Goal: Task Accomplishment & Management: Complete application form

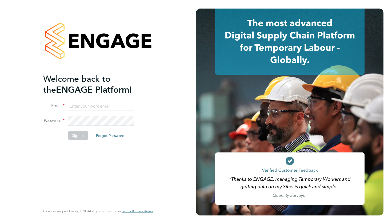
type input "[EMAIL_ADDRESS][DOMAIN_NAME]"
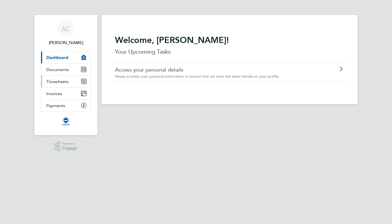
click at [56, 84] on link "Timesheets" at bounding box center [66, 82] width 50 height 12
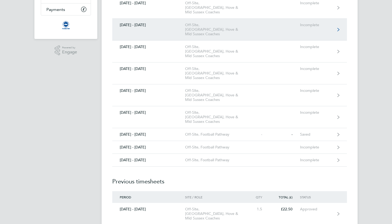
scroll to position [93, 0]
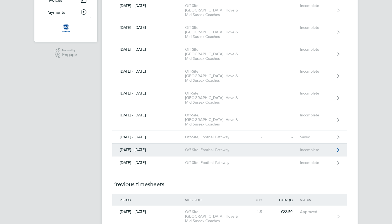
click at [329, 148] on div "Incomplete" at bounding box center [316, 150] width 33 height 5
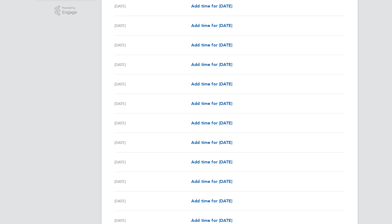
scroll to position [146, 0]
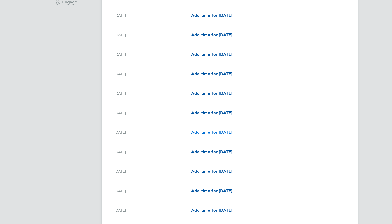
click at [208, 130] on span "Add time for [DATE]" at bounding box center [211, 132] width 41 height 5
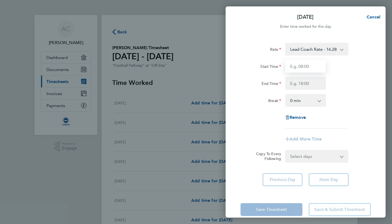
click at [303, 64] on input "Start Time" at bounding box center [306, 66] width 41 height 13
type input "17:00"
type input "20:00"
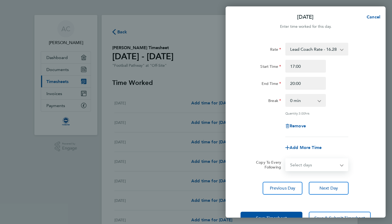
select select "WED"
select select "[DATE]"
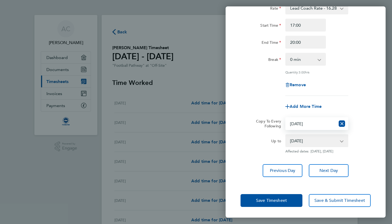
scroll to position [45, 0]
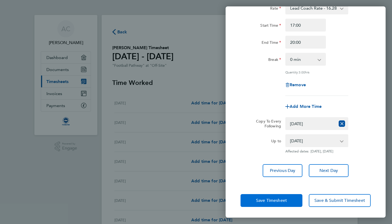
click at [257, 200] on span "Save Timesheet" at bounding box center [271, 200] width 31 height 5
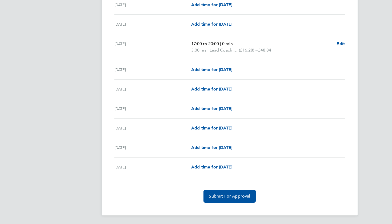
scroll to position [580, 0]
click at [226, 193] on button "Submit For Approval" at bounding box center [230, 196] width 52 height 13
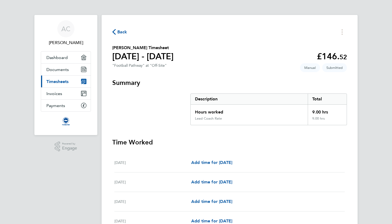
scroll to position [0, 0]
click at [119, 32] on span "Back" at bounding box center [122, 32] width 10 height 6
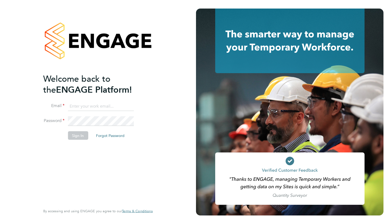
type input "adieclayton@hotmail.com"
click at [76, 133] on button "Sign In" at bounding box center [78, 135] width 20 height 9
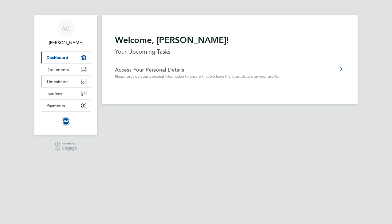
click at [64, 81] on span "Timesheets" at bounding box center [57, 81] width 22 height 5
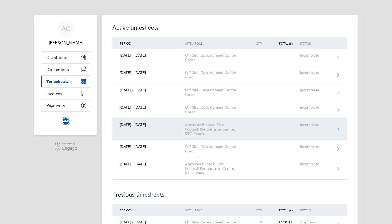
click at [340, 128] on icon at bounding box center [339, 130] width 2 height 4
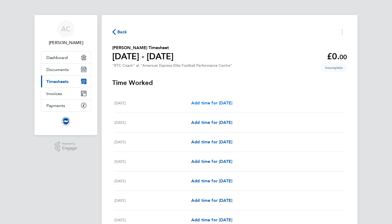
click at [213, 102] on span "Add time for [DATE]" at bounding box center [211, 102] width 41 height 5
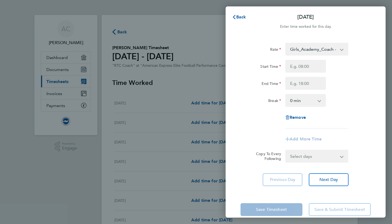
click at [343, 50] on app-icon-cross-button at bounding box center [345, 49] width 6 height 12
click at [297, 65] on input "Start Time" at bounding box center [306, 66] width 41 height 13
type input "17:00"
type input "20:00"
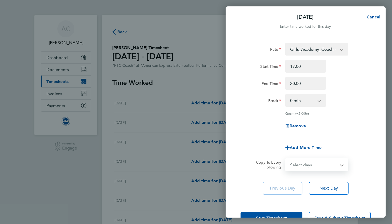
select select "MO"
select select "[DATE]"
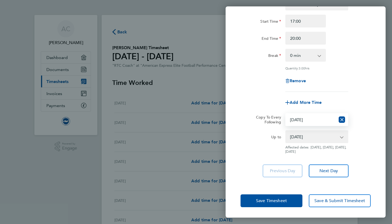
scroll to position [45, 0]
click at [256, 203] on span "Save Timesheet" at bounding box center [271, 200] width 31 height 5
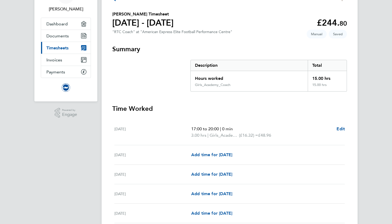
scroll to position [36, 0]
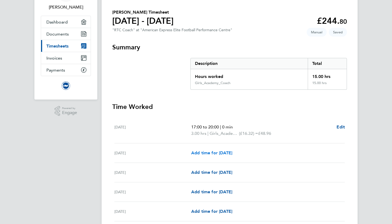
click at [206, 153] on span "Add time for [DATE]" at bounding box center [211, 152] width 41 height 5
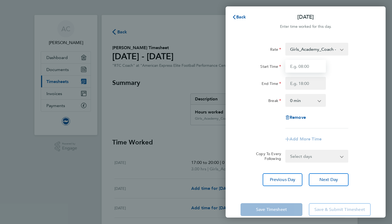
click at [309, 65] on input "Start Time" at bounding box center [306, 66] width 41 height 13
type input "18:30"
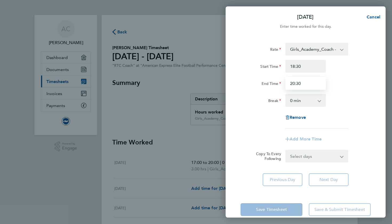
type input "20:30"
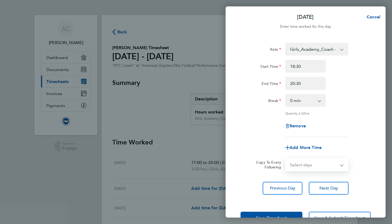
select select "TUE"
select select "[DATE]"
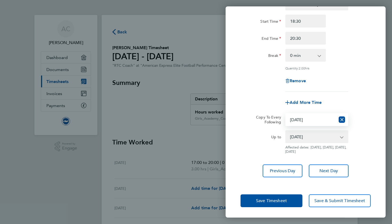
scroll to position [45, 0]
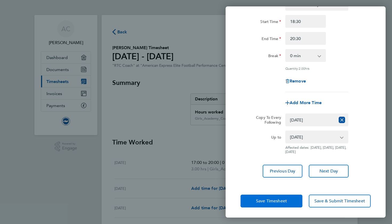
click at [257, 199] on span "Save Timesheet" at bounding box center [271, 200] width 31 height 5
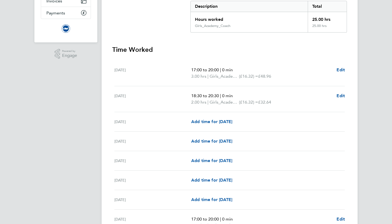
scroll to position [99, 0]
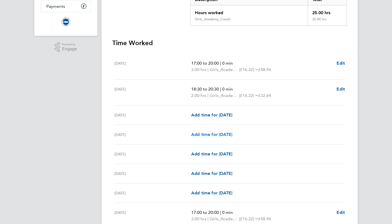
click at [225, 133] on span "Add time for [DATE]" at bounding box center [211, 134] width 41 height 5
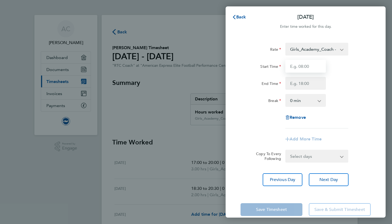
click at [300, 67] on input "Start Time" at bounding box center [306, 66] width 41 height 13
type input "18:00"
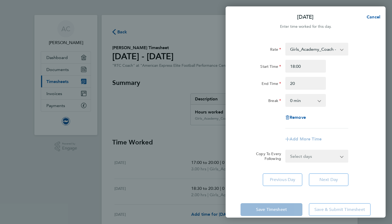
type input "20:00"
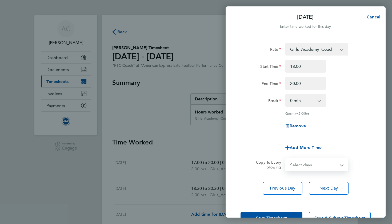
select select "THU"
select select "[DATE]"
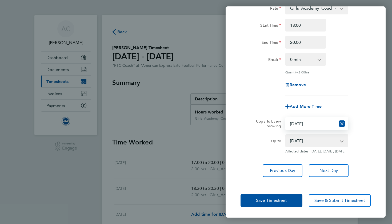
scroll to position [45, 0]
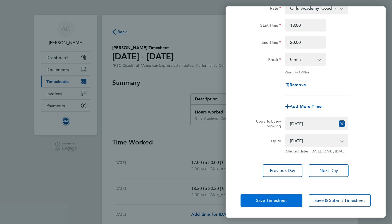
click at [262, 199] on span "Save Timesheet" at bounding box center [271, 200] width 31 height 5
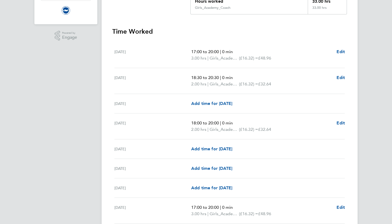
scroll to position [112, 0]
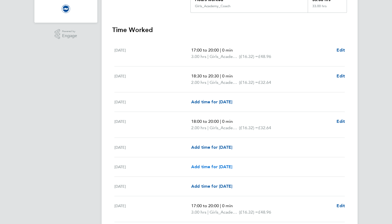
click at [225, 166] on span "Add time for [DATE]" at bounding box center [211, 166] width 41 height 5
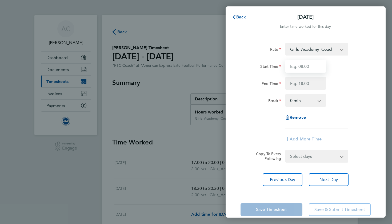
click at [310, 68] on input "Start Time" at bounding box center [306, 66] width 41 height 13
type input "11:00"
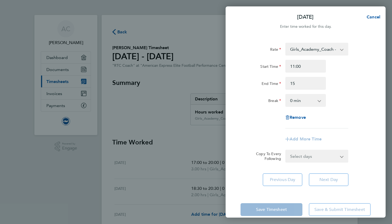
type input "15:00"
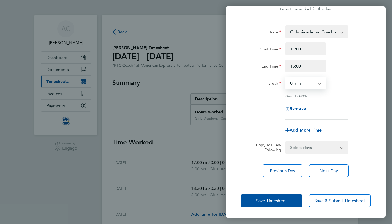
scroll to position [17, 0]
click at [266, 202] on span "Save Timesheet" at bounding box center [271, 200] width 31 height 5
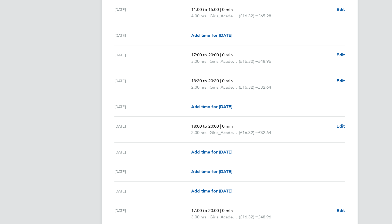
scroll to position [271, 0]
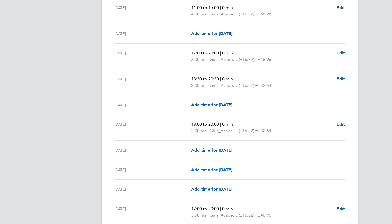
click at [225, 171] on span "Add time for [DATE]" at bounding box center [211, 169] width 41 height 5
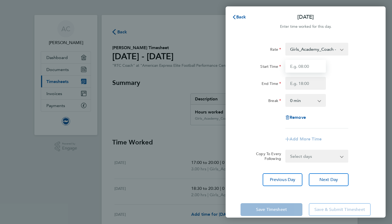
click at [301, 64] on input "Start Time" at bounding box center [306, 66] width 41 height 13
type input "12:00"
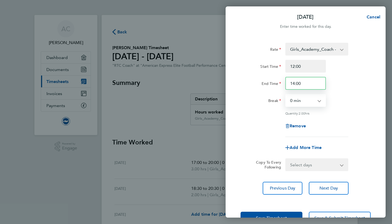
click at [302, 82] on input "14:00" at bounding box center [306, 83] width 41 height 13
type input "16:00"
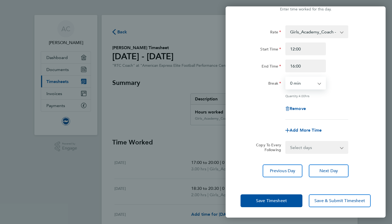
scroll to position [17, 0]
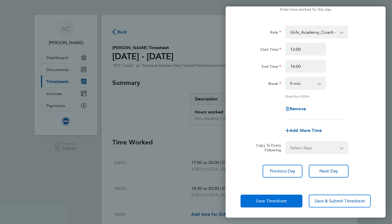
click at [257, 196] on button "Save Timesheet" at bounding box center [272, 201] width 62 height 13
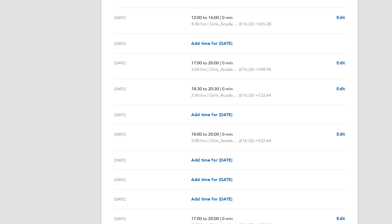
scroll to position [437, 0]
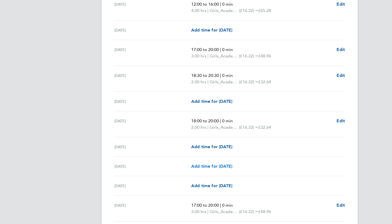
click at [222, 165] on span "Add time for [DATE]" at bounding box center [211, 166] width 41 height 5
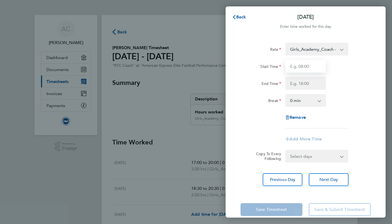
click at [305, 68] on input "Start Time" at bounding box center [306, 66] width 41 height 13
type input "09:30"
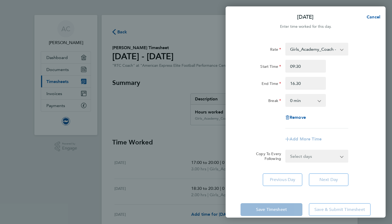
type input "16:30"
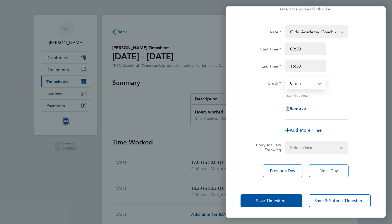
scroll to position [17, 0]
click at [262, 202] on span "Save Timesheet" at bounding box center [271, 200] width 31 height 5
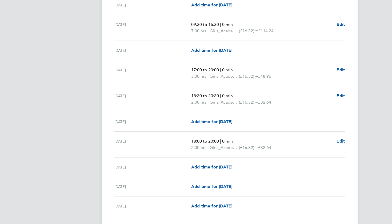
scroll to position [579, 0]
click at [219, 186] on span "Add time for [DATE]" at bounding box center [211, 186] width 41 height 5
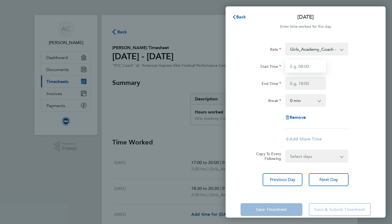
click at [305, 64] on input "Start Time" at bounding box center [306, 66] width 41 height 13
type input "12:00"
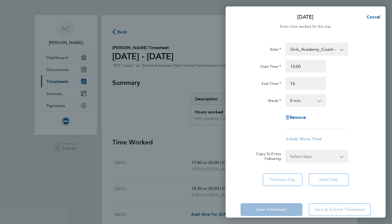
type input "16:00"
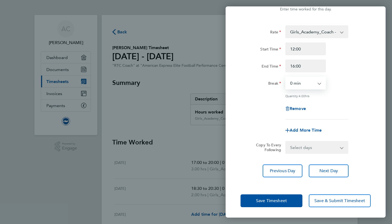
scroll to position [17, 0]
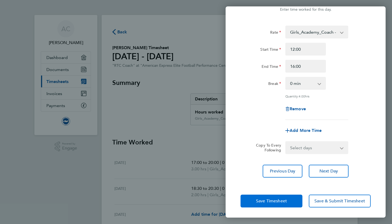
click at [258, 200] on span "Save Timesheet" at bounding box center [271, 200] width 31 height 5
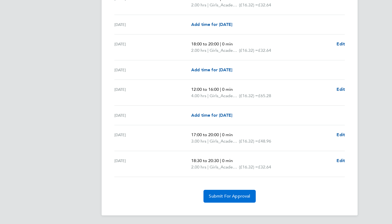
scroll to position [676, 0]
click at [227, 194] on span "Submit For Approval" at bounding box center [229, 196] width 41 height 5
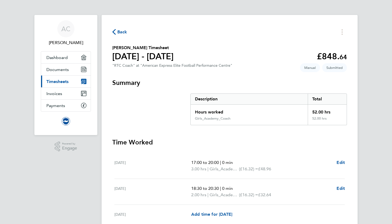
scroll to position [0, 0]
click at [118, 31] on span "Back" at bounding box center [122, 32] width 10 height 6
